Goal: Task Accomplishment & Management: Manage account settings

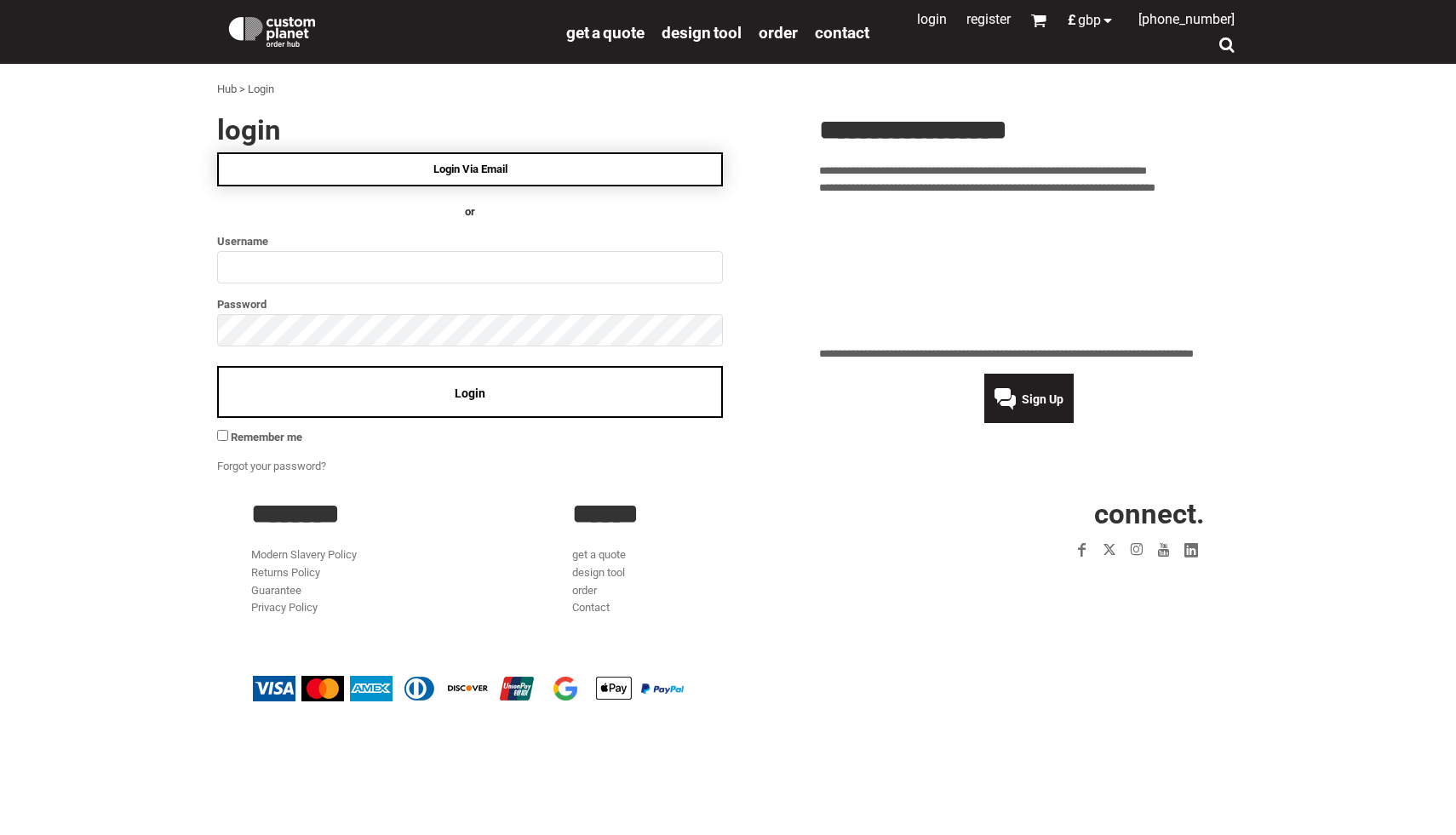
click at [557, 167] on link "Login Via Email" at bounding box center [469, 169] width 506 height 34
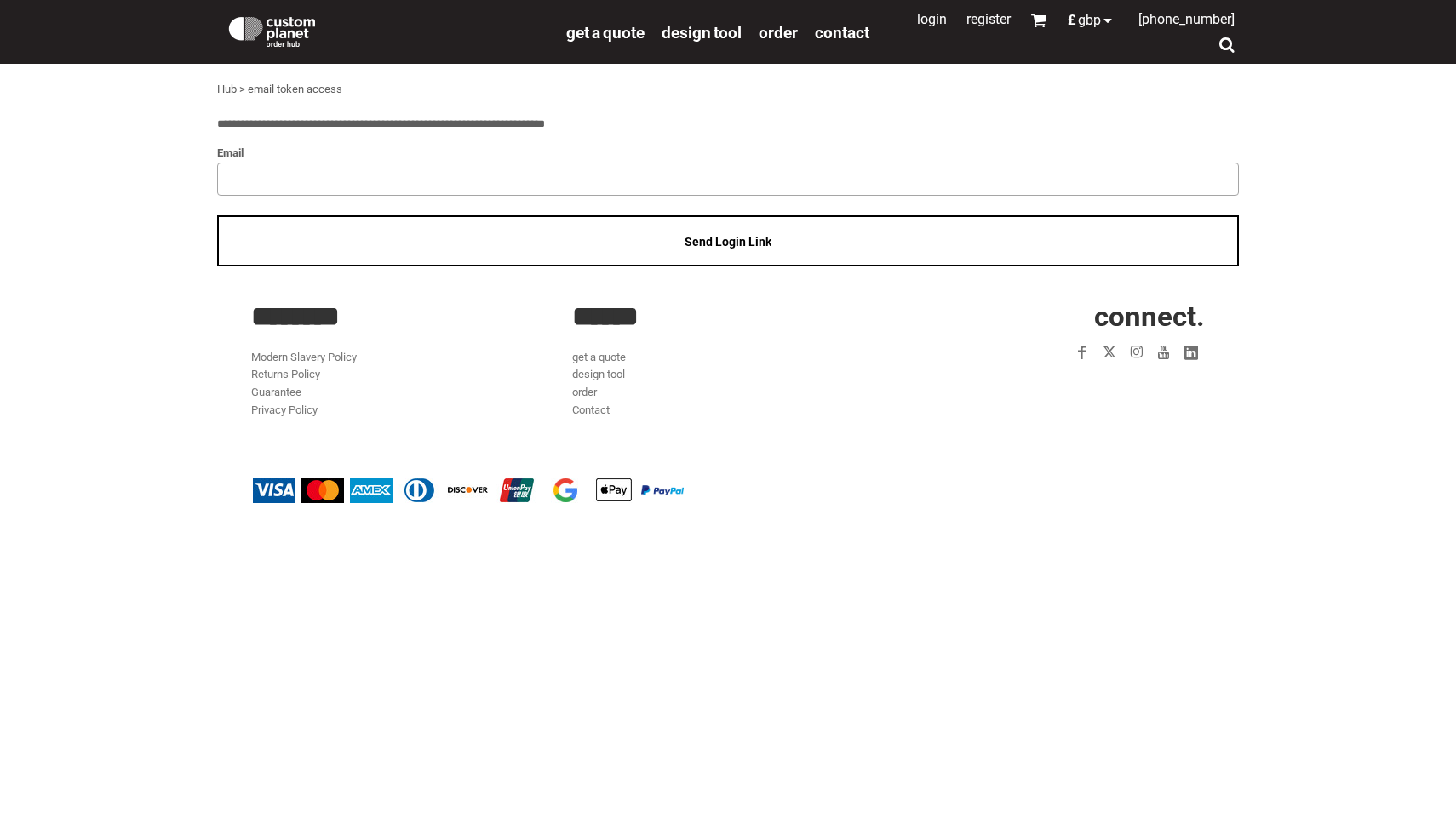
click at [517, 180] on input "email" at bounding box center [728, 179] width 1022 height 32
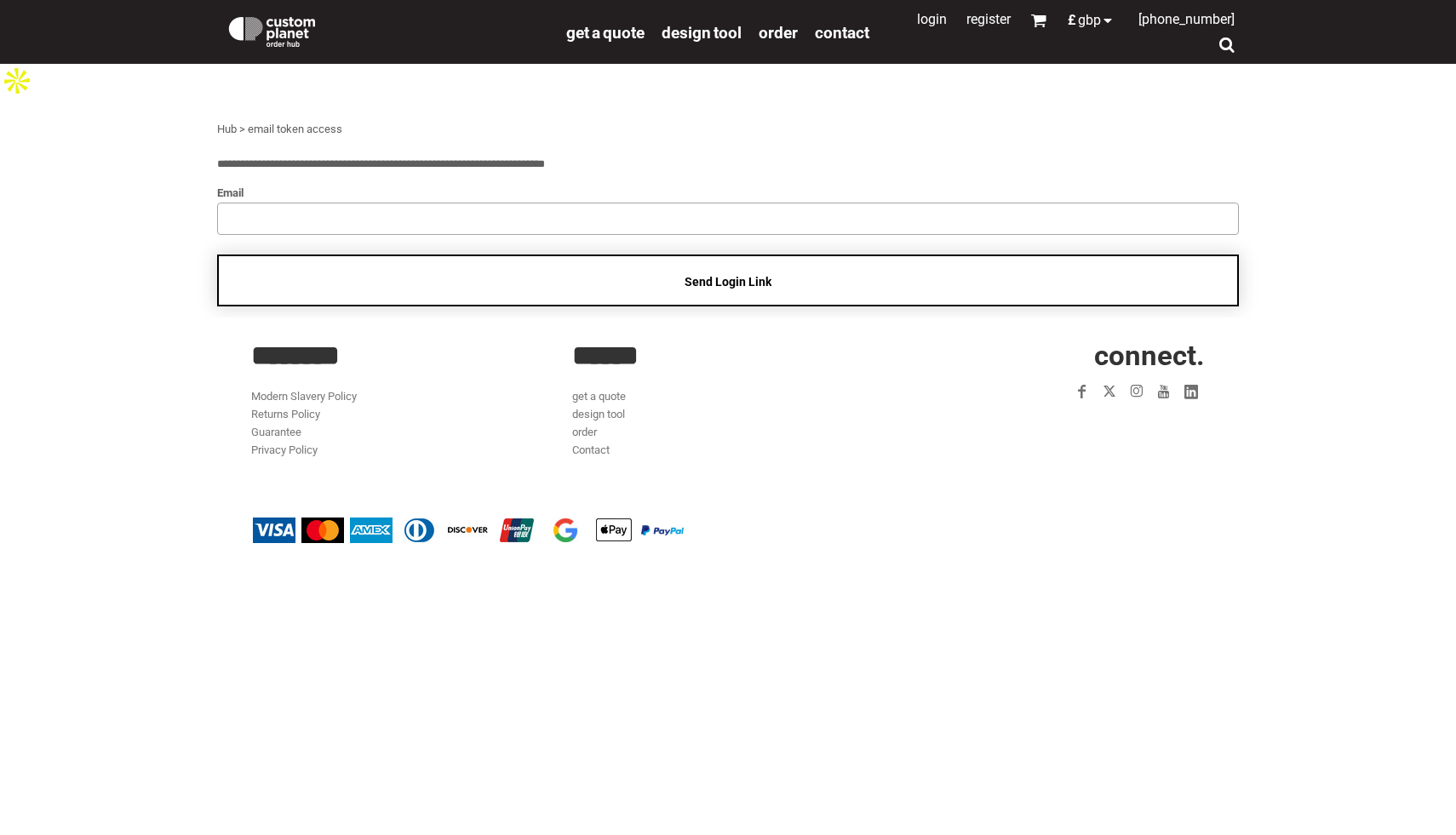
type input "**********"
click at [412, 254] on div "Send Login Link" at bounding box center [728, 280] width 1022 height 52
